Goal: Transaction & Acquisition: Subscribe to service/newsletter

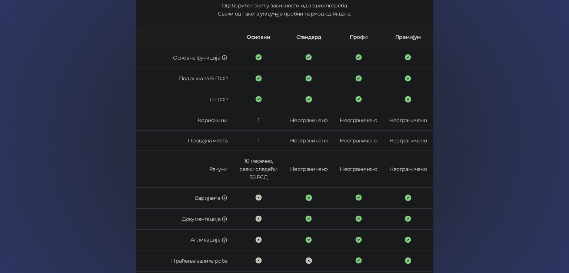
scroll to position [208, 0]
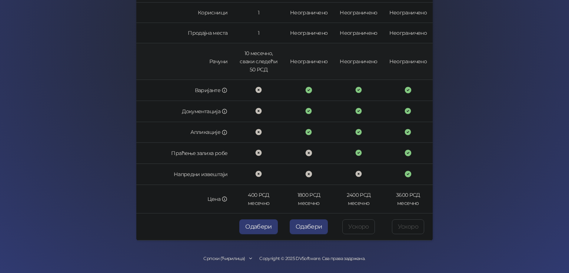
click at [223, 54] on td "Рачуни" at bounding box center [184, 61] width 97 height 37
click at [252, 94] on td at bounding box center [258, 90] width 50 height 21
click at [296, 220] on button "Одабери" at bounding box center [308, 227] width 38 height 15
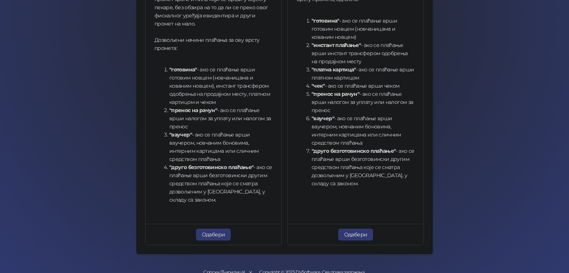
scroll to position [265, 0]
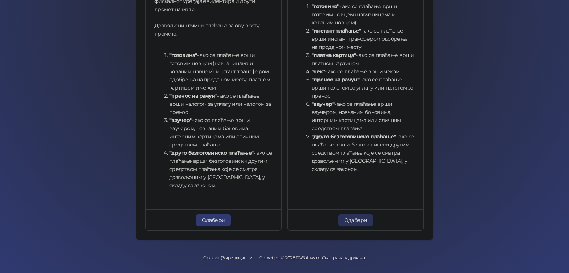
click at [345, 220] on button "Одабери" at bounding box center [355, 220] width 35 height 12
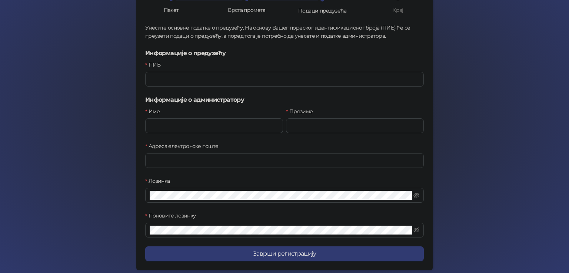
scroll to position [14, 0]
